Goal: Register for event/course

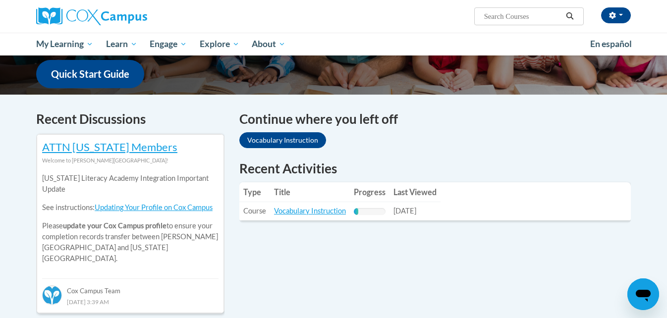
scroll to position [254, 0]
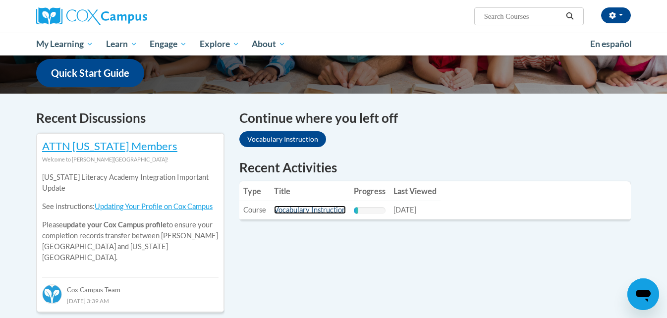
click at [306, 209] on link "Vocabulary Instruction" at bounding box center [310, 210] width 72 height 8
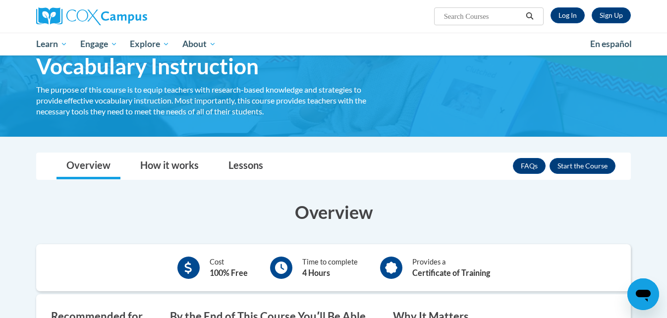
scroll to position [49, 0]
click at [567, 168] on button "Enroll" at bounding box center [583, 167] width 66 height 16
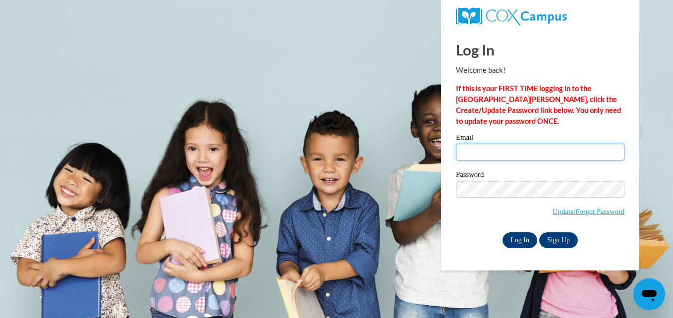
type input "hgmonighan1s@semo.edu"
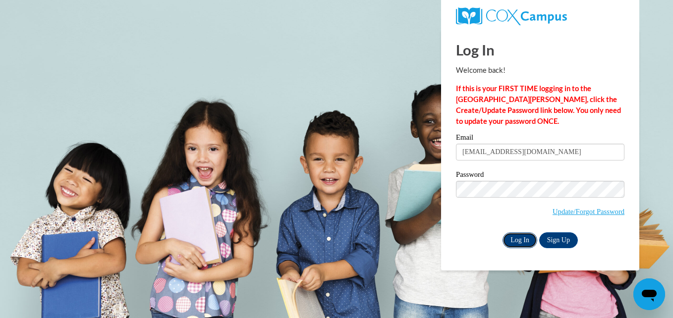
click at [513, 239] on input "Log In" at bounding box center [520, 241] width 35 height 16
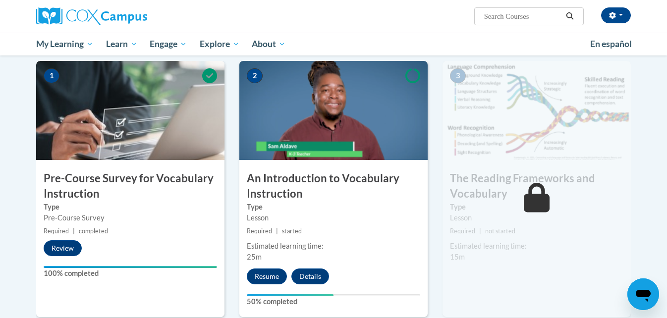
scroll to position [198, 0]
